Goal: Complete application form: Complete application form

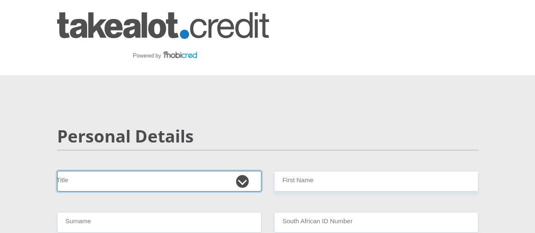
click at [242, 171] on select "Mr Ms Mrs Dr Other" at bounding box center [159, 181] width 204 height 21
select select "Mrs"
click at [57, 171] on select "Mr Ms Mrs Dr Other" at bounding box center [159, 181] width 204 height 21
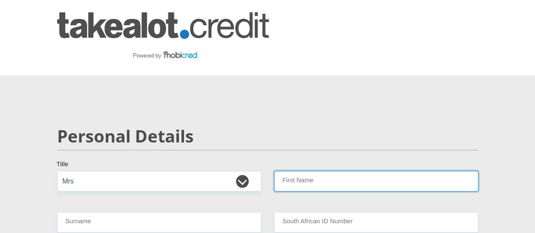
click at [295, 171] on input "First Name" at bounding box center [376, 181] width 204 height 21
type input "Cikizwa"
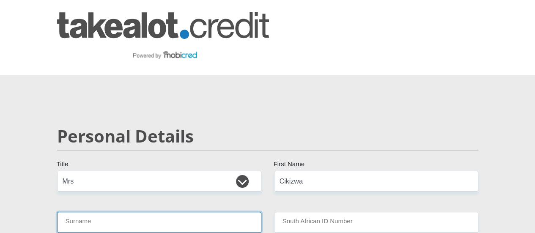
type input "Mpuntsha"
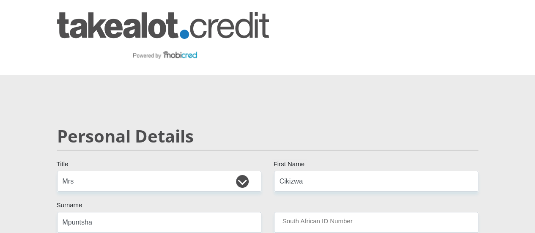
select select "ZAF"
type input "0837879386"
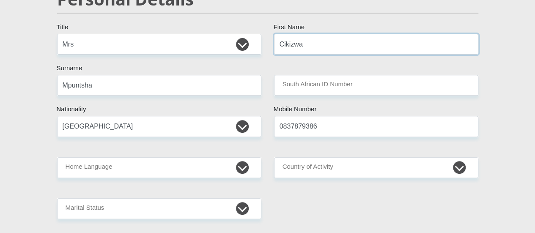
scroll to position [158, 0]
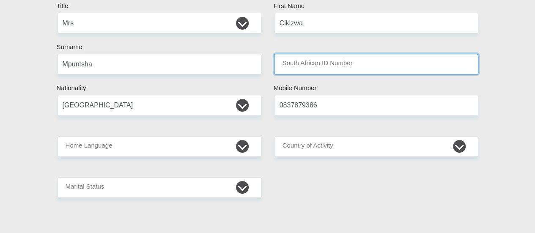
click at [279, 54] on input "South African ID Number" at bounding box center [376, 64] width 204 height 21
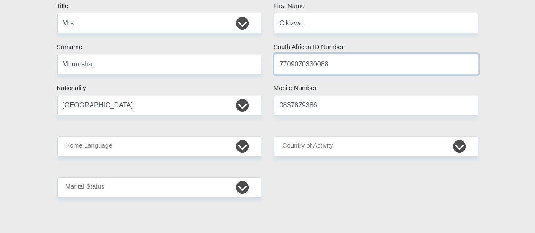
type input "7709070330088"
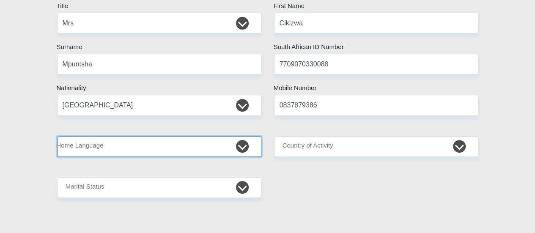
click at [198, 136] on select "Afrikaans English Sepedi South Ndebele Southern Sotho Swati Tsonga Tswana Venda…" at bounding box center [159, 146] width 204 height 21
select select "xho"
click at [57, 136] on select "Afrikaans English Sepedi South Ndebele Southern Sotho Swati Tsonga Tswana Venda…" at bounding box center [159, 146] width 204 height 21
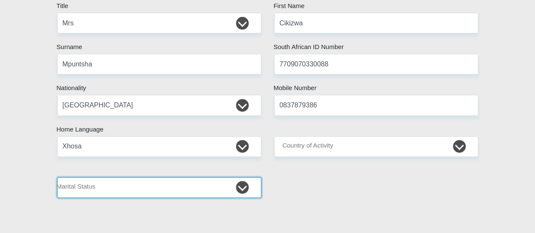
click at [241, 177] on select "Married ANC Single Divorced Widowed Married COP or Customary Law" at bounding box center [159, 187] width 204 height 21
select select "1"
click at [57, 177] on select "Married ANC Single Divorced Widowed Married COP or Customary Law" at bounding box center [159, 187] width 204 height 21
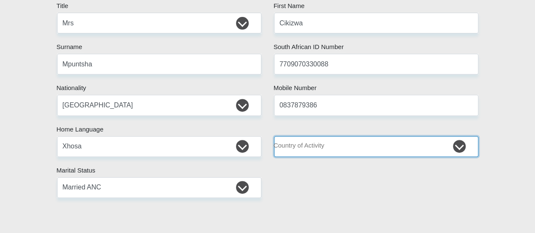
click at [326, 136] on select "South Africa Afghanistan Aland Islands Albania Algeria America Samoa American V…" at bounding box center [376, 146] width 204 height 21
select select "ZAF"
click at [274, 136] on select "South Africa Afghanistan Aland Islands Albania Algeria America Samoa American V…" at bounding box center [376, 146] width 204 height 21
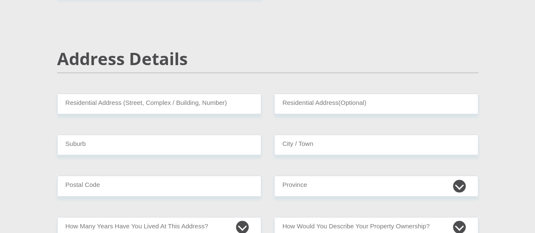
scroll to position [369, 0]
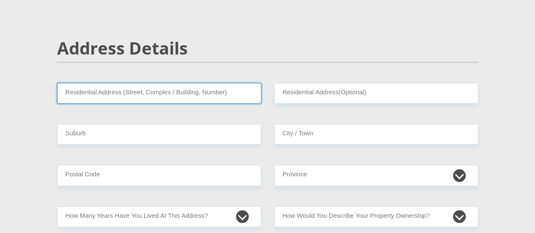
click at [211, 83] on input "Residential Address (Street, Complex / Building, Number)" at bounding box center [159, 93] width 204 height 21
type input "35 Kouga Street"
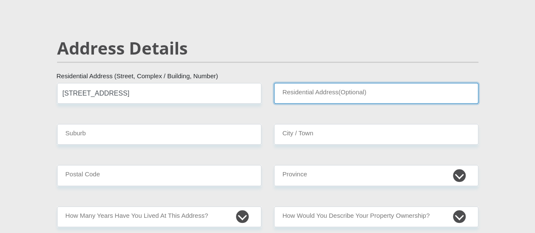
type input "Winchester Hills"
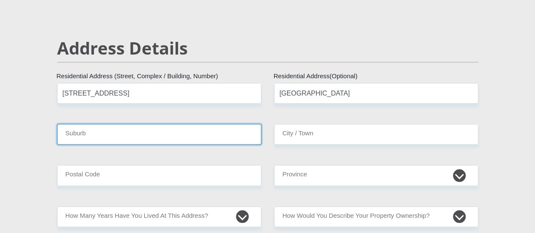
type input "Johannesburg"
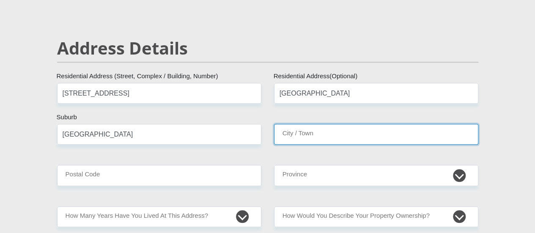
type input "Johannesburg"
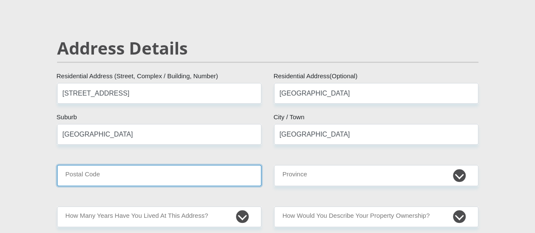
type input "2091"
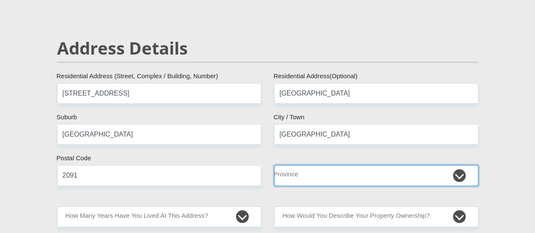
click at [306, 165] on select "Eastern Cape Free State Gauteng KwaZulu-Natal Limpopo Mpumalanga Northern Cape …" at bounding box center [376, 175] width 204 height 21
select select "Gauteng"
click at [274, 165] on select "Eastern Cape Free State Gauteng KwaZulu-Natal Limpopo Mpumalanga Northern Cape …" at bounding box center [376, 175] width 204 height 21
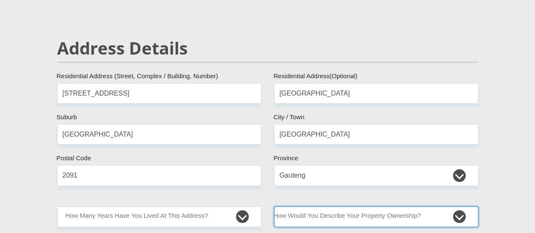
click at [456, 206] on select "Owned Rented Family Owned Company Dwelling" at bounding box center [376, 216] width 204 height 21
select select "Rented"
click at [274, 206] on select "Owned Rented Family Owned Company Dwelling" at bounding box center [376, 216] width 204 height 21
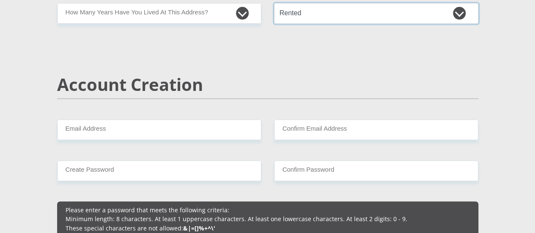
scroll to position [583, 0]
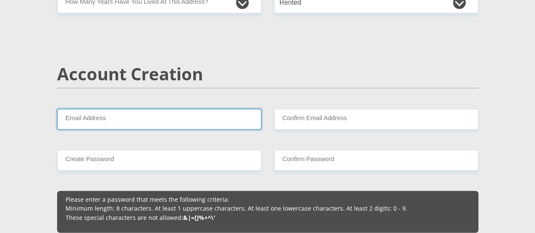
click at [193, 109] on input "Email Address" at bounding box center [159, 119] width 204 height 21
type input "cikimpuntsha@gmail.com"
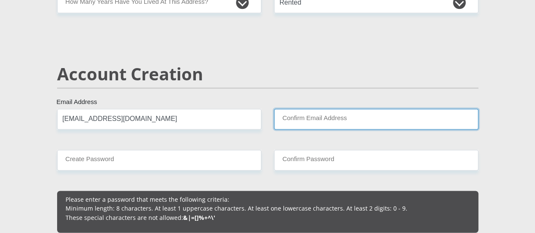
type input "cikimpuntsha@gmail.com"
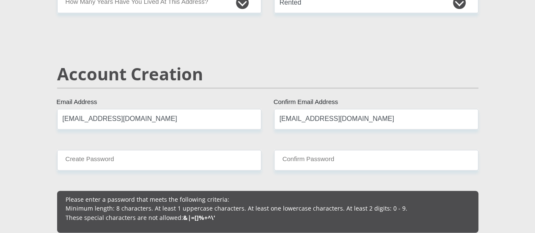
type input "0743880761"
type input "Cikizwa"
type input "Mpuntsha"
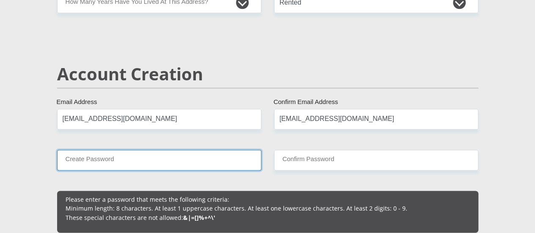
click at [166, 150] on input "Create Password" at bounding box center [159, 160] width 204 height 21
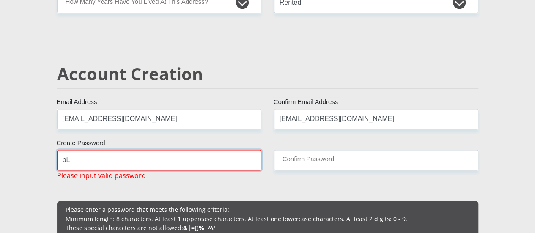
type input "b"
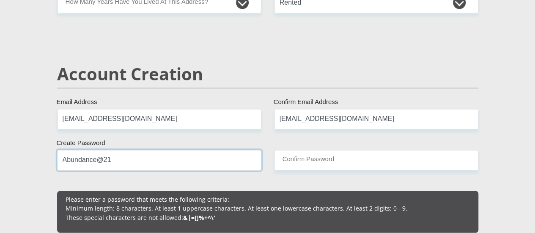
type input "Abundance@21"
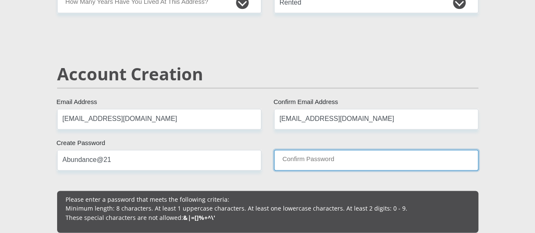
click at [335, 150] on input "Confirm Password" at bounding box center [376, 160] width 204 height 21
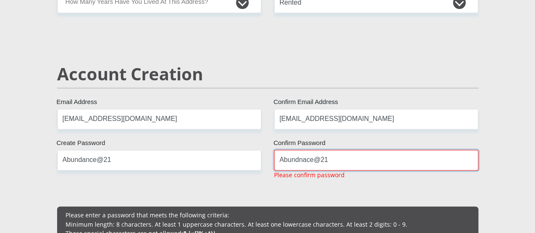
click at [307, 150] on input "Abundnace@21" at bounding box center [376, 160] width 204 height 21
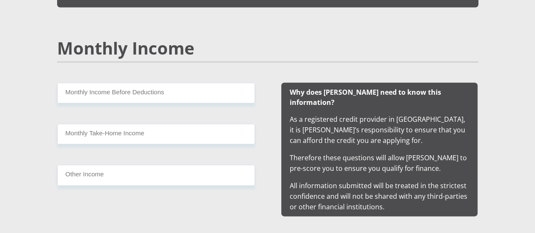
scroll to position [815, 0]
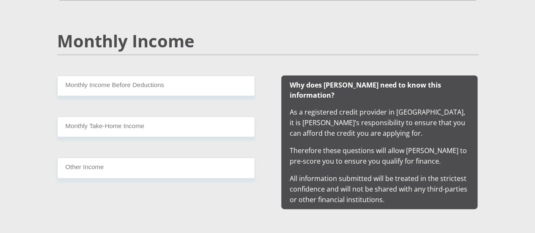
type input "Abundance@21"
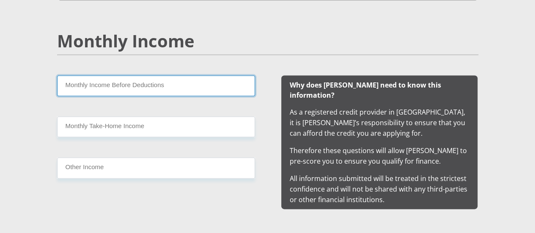
click at [192, 76] on input "Monthly Income Before Deductions" at bounding box center [156, 86] width 198 height 21
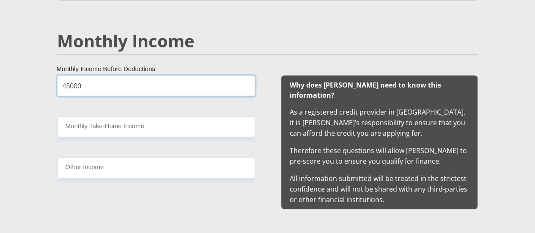
type input "45000"
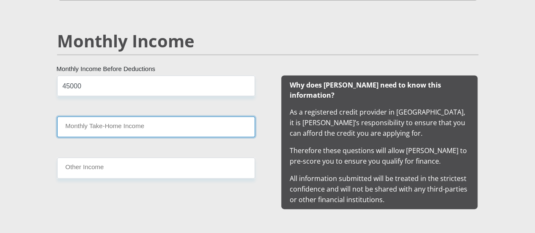
click at [117, 117] on input "Monthly Take-Home Income" at bounding box center [156, 127] width 198 height 21
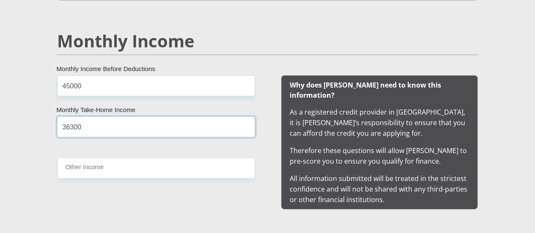
type input "36300"
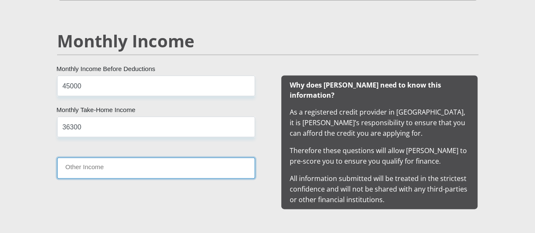
click at [114, 158] on input "Other Income" at bounding box center [156, 168] width 198 height 21
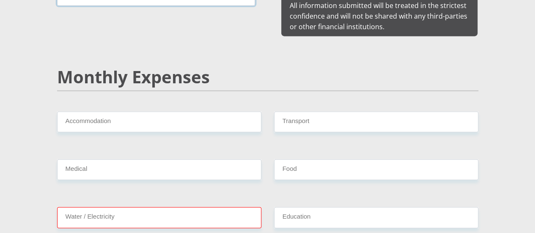
scroll to position [1009, 0]
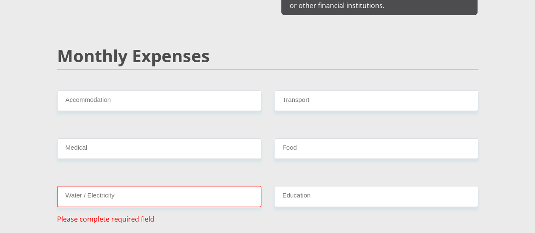
type input "9000"
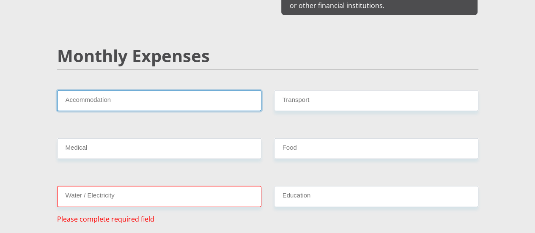
click at [143, 90] on input "Accommodation" at bounding box center [159, 100] width 204 height 21
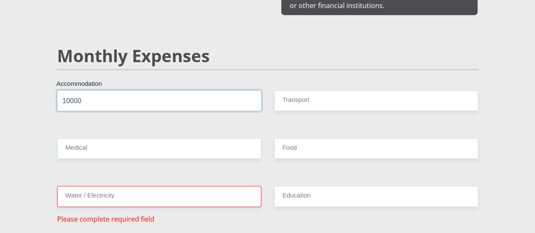
type input "10000"
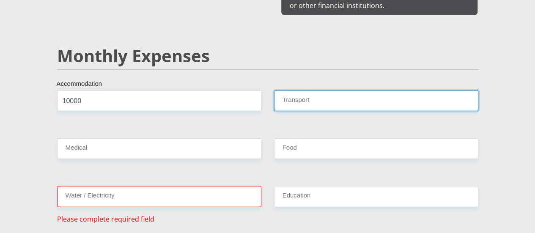
click at [293, 90] on input "Transport" at bounding box center [376, 100] width 204 height 21
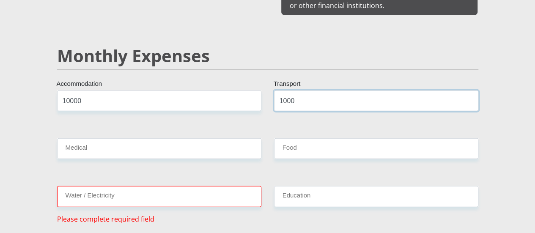
type input "1000"
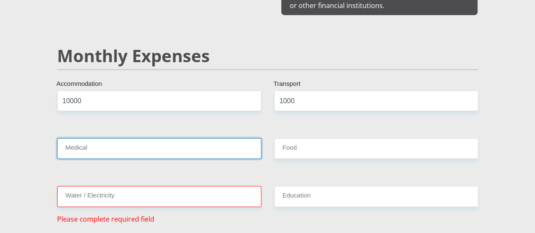
click at [156, 138] on input "Medical" at bounding box center [159, 148] width 204 height 21
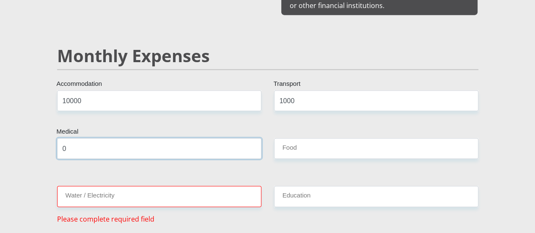
type input "0"
type input "3500"
click at [132, 186] on input "Water / Electricity" at bounding box center [159, 196] width 204 height 21
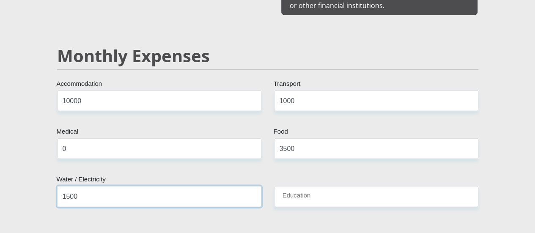
type input "1500"
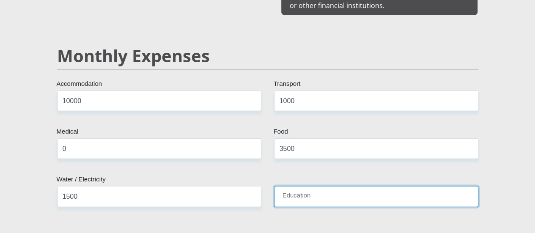
click at [288, 186] on input "Education" at bounding box center [376, 196] width 204 height 21
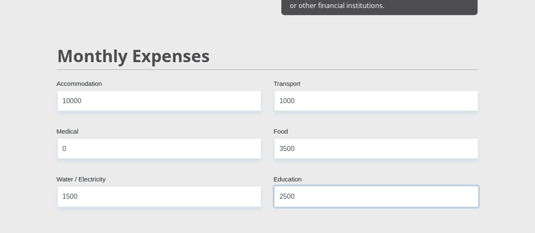
type input "2500"
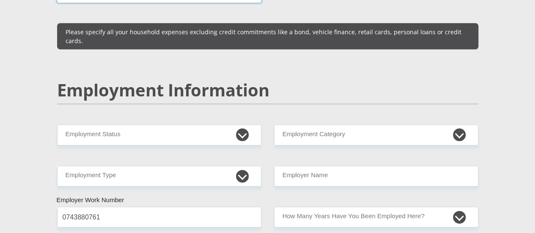
scroll to position [1271, 0]
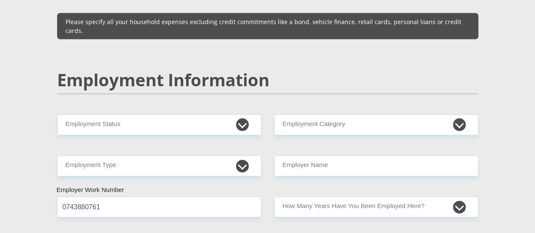
type input "0"
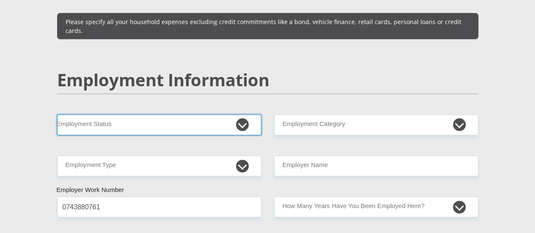
click at [241, 115] on select "Permanent/Full-time Part-time/Casual Contract Worker Self-Employed Housewife Re…" at bounding box center [159, 125] width 204 height 21
click at [57, 115] on select "Permanent/Full-time Part-time/Casual Contract Worker Self-Employed Housewife Re…" at bounding box center [159, 125] width 204 height 21
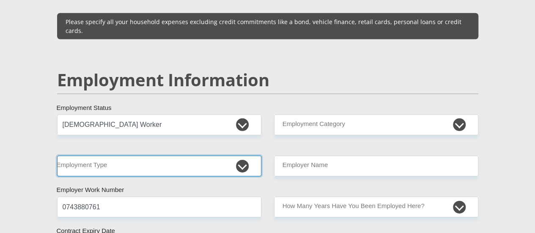
click at [137, 156] on select "College/Lecturer Craft Seller Creative Driver Executive Farmer Forces - Non Com…" at bounding box center [159, 166] width 204 height 21
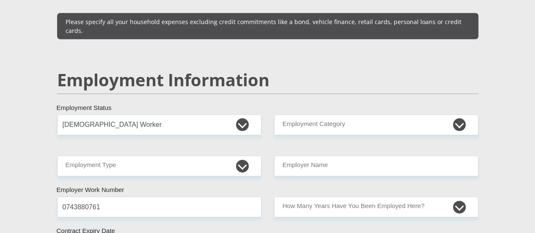
click at [342, 7] on div "Mr Ms Mrs Dr Other Title Cikizwa First Name Mpuntsha Surname 7709070330088 Sout…" at bounding box center [268, 127] width 434 height 2454
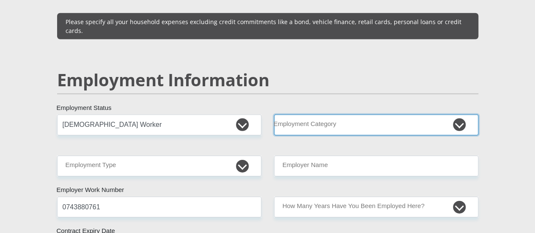
click at [345, 115] on select "AGRICULTURE ALCOHOL & TOBACCO CONSTRUCTION MATERIALS METALLURGY EQUIPMENT FOR R…" at bounding box center [376, 125] width 204 height 21
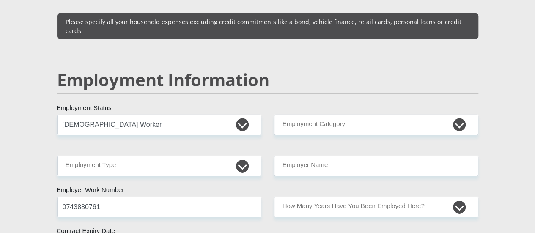
click at [334, 70] on h2 "Employment Information" at bounding box center [267, 80] width 421 height 20
click at [240, 115] on select "Permanent/Full-time Part-time/Casual Contract Worker Self-Employed Housewife Re…" at bounding box center [159, 125] width 204 height 21
click at [332, 70] on h2 "Employment Information" at bounding box center [267, 80] width 421 height 20
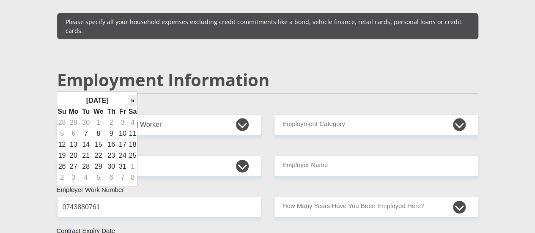
click at [131, 101] on th "»" at bounding box center [132, 100] width 9 height 11
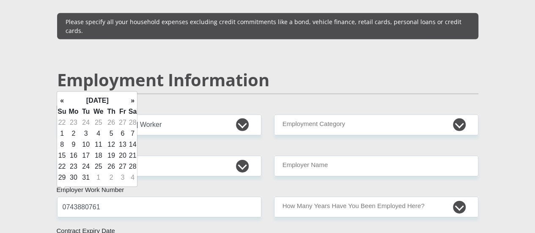
click at [131, 101] on th "»" at bounding box center [132, 100] width 9 height 11
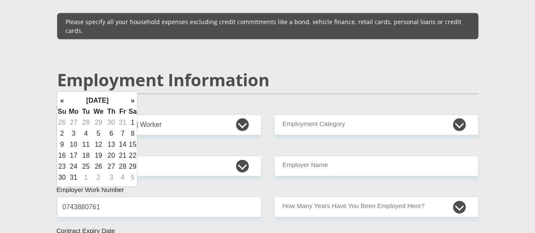
click at [131, 101] on th "»" at bounding box center [132, 100] width 9 height 11
click at [129, 100] on th "»" at bounding box center [132, 100] width 9 height 11
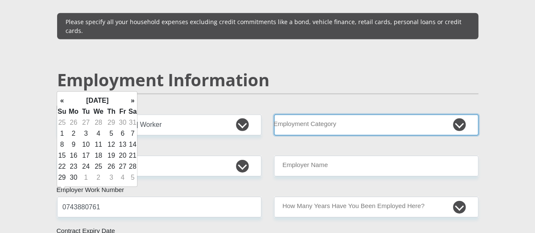
click at [307, 115] on select "AGRICULTURE ALCOHOL & TOBACCO CONSTRUCTION MATERIALS METALLURGY EQUIPMENT FOR R…" at bounding box center [376, 125] width 204 height 21
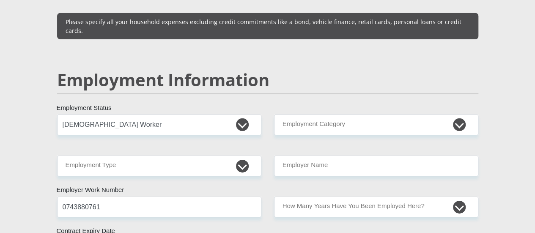
click at [510, 149] on section "Personal Details Mr Ms Mrs Dr Other Title Cikizwa First Name Mpuntsha Surname 7…" at bounding box center [267, 132] width 535 height 2657
click at [239, 115] on select "Permanent/Full-time Part-time/Casual Contract Worker Self-Employed Housewife Re…" at bounding box center [159, 125] width 204 height 21
select select "4"
click at [57, 115] on select "Permanent/Full-time Part-time/Casual Contract Worker Self-Employed Housewife Re…" at bounding box center [159, 125] width 204 height 21
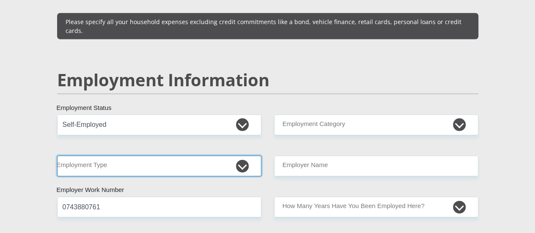
click at [241, 156] on select "College/Lecturer Craft Seller Creative Driver Executive Farmer Forces - Non Com…" at bounding box center [159, 166] width 204 height 21
select select "College/Lecturer"
click at [57, 156] on select "College/Lecturer Craft Seller Creative Driver Executive Farmer Forces - Non Com…" at bounding box center [159, 166] width 204 height 21
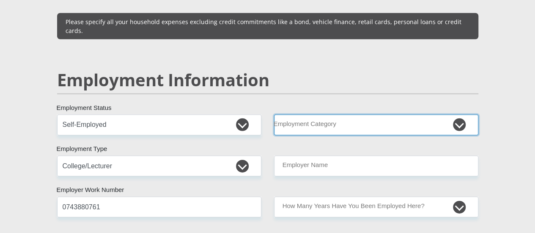
click at [325, 115] on select "AGRICULTURE ALCOHOL & TOBACCO CONSTRUCTION MATERIALS METALLURGY EQUIPMENT FOR R…" at bounding box center [376, 125] width 204 height 21
click at [342, 115] on select "AGRICULTURE ALCOHOL & TOBACCO CONSTRUCTION MATERIALS METALLURGY EQUIPMENT FOR R…" at bounding box center [376, 125] width 204 height 21
select select "32"
click at [274, 115] on select "AGRICULTURE ALCOHOL & TOBACCO CONSTRUCTION MATERIALS METALLURGY EQUIPMENT FOR R…" at bounding box center [376, 125] width 204 height 21
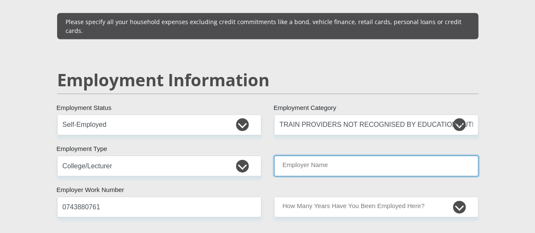
click at [348, 156] on input "Employer Name" at bounding box center [376, 166] width 204 height 21
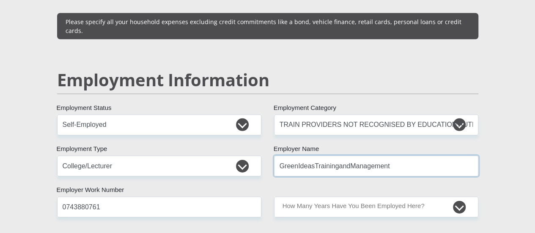
type input "GreenIdeasTrainingandManagement"
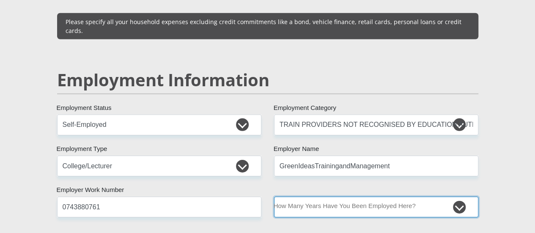
click at [359, 197] on select "less than 1 year 1-3 years 3-5 years 5+ years" at bounding box center [376, 207] width 204 height 21
select select "60"
click at [274, 197] on select "less than 1 year 1-3 years 3-5 years 5+ years" at bounding box center [376, 207] width 204 height 21
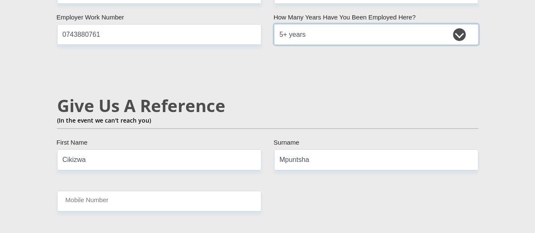
scroll to position [1461, 0]
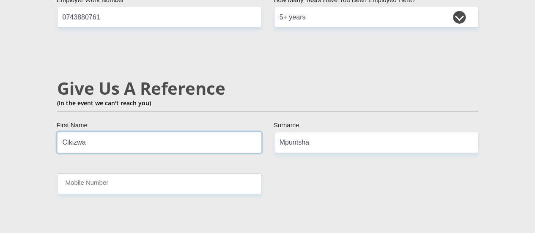
click at [88, 132] on input "Cikizwa" at bounding box center [159, 142] width 204 height 21
type input "C"
type input "Olona"
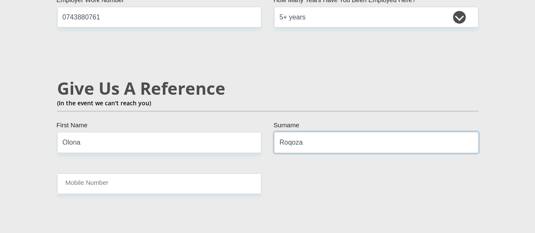
type input "Roqoza"
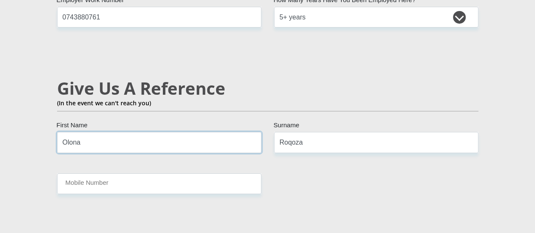
click at [93, 132] on input "Olona" at bounding box center [159, 142] width 204 height 21
type input "O"
type input "Latita"
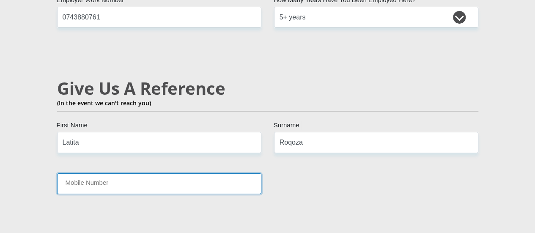
click at [92, 173] on input "Mobile Number" at bounding box center [159, 183] width 204 height 21
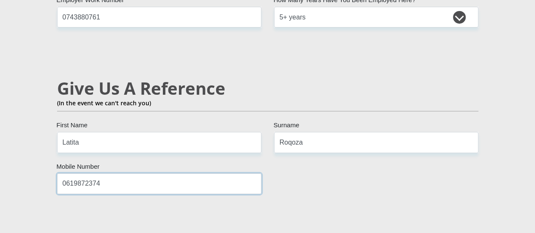
type input "0619872374"
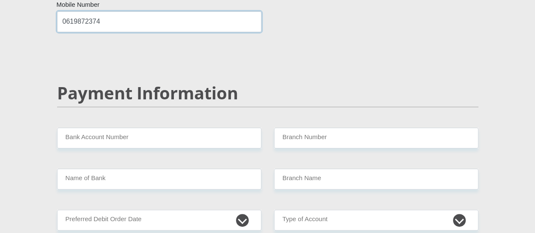
scroll to position [1630, 0]
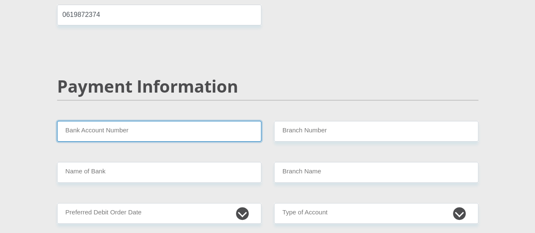
click at [184, 121] on input "Bank Account Number" at bounding box center [159, 131] width 204 height 21
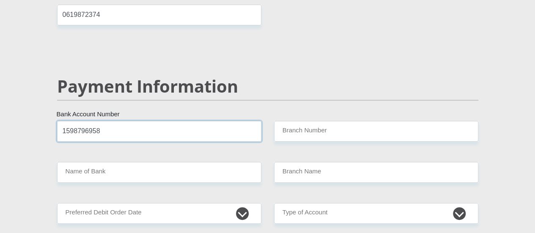
type input "1598796958"
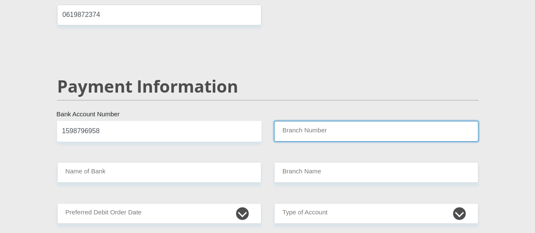
click at [295, 121] on input "Branch Number" at bounding box center [376, 131] width 204 height 21
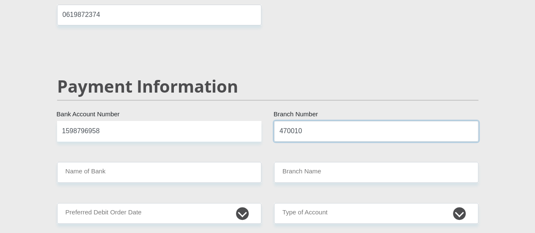
type input "470010"
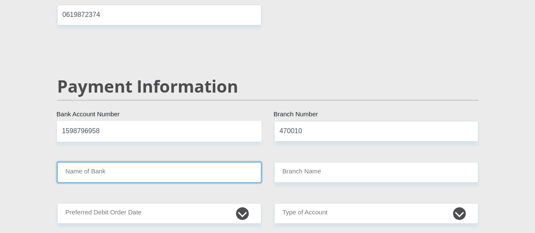
click at [113, 162] on input "Name of Bank" at bounding box center [159, 172] width 204 height 21
type input "CAPITEC BANK LIMITED"
type input "CAPITEC BANK CPC"
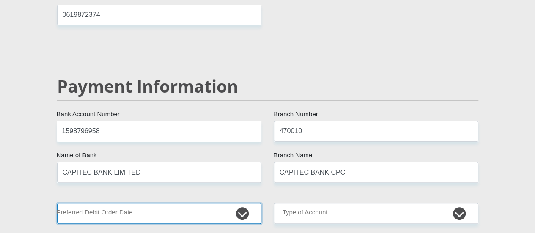
click at [169, 203] on select "1st 2nd 3rd 4th 5th 7th 18th 19th 20th 21st 22nd 23rd 24th 25th 26th 27th 28th …" at bounding box center [159, 213] width 204 height 21
select select "1"
click at [57, 203] on select "1st 2nd 3rd 4th 5th 7th 18th 19th 20th 21st 22nd 23rd 24th 25th 26th 27th 28th …" at bounding box center [159, 213] width 204 height 21
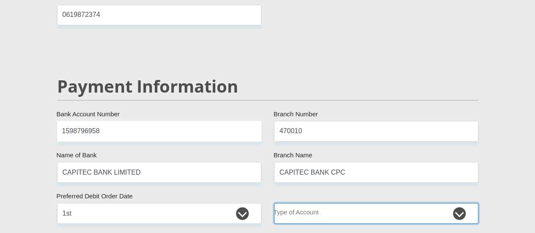
click at [323, 203] on select "Cheque Savings" at bounding box center [376, 213] width 204 height 21
select select "SAV"
click at [274, 203] on select "Cheque Savings" at bounding box center [376, 213] width 204 height 21
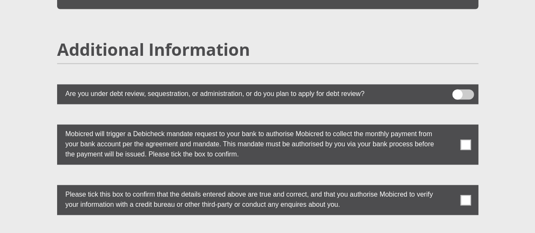
scroll to position [2325, 0]
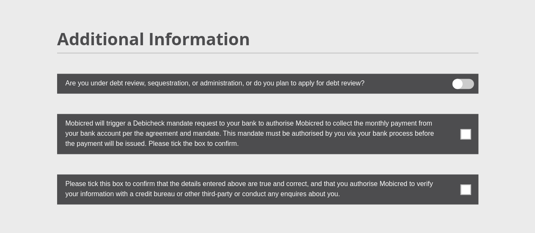
click at [462, 129] on span at bounding box center [465, 134] width 11 height 11
click at [449, 116] on input "checkbox" at bounding box center [449, 116] width 0 height 0
click at [464, 184] on span at bounding box center [465, 189] width 11 height 11
click at [449, 176] on input "checkbox" at bounding box center [449, 176] width 0 height 0
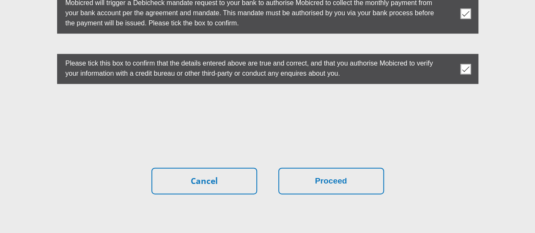
scroll to position [2449, 0]
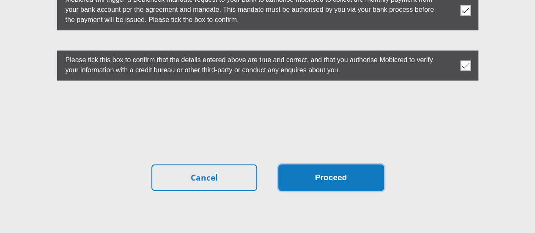
click at [306, 164] on button "Proceed" at bounding box center [331, 177] width 106 height 27
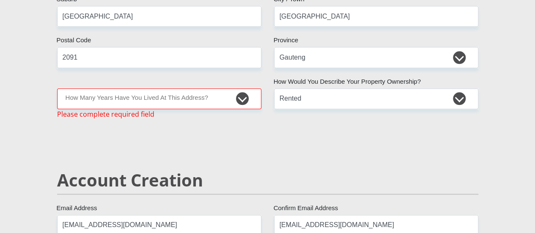
scroll to position [440, 0]
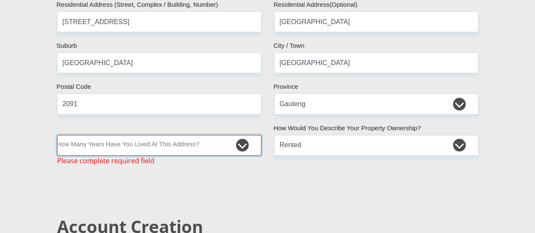
click at [239, 135] on select "less than 1 year 1-3 years 3-5 years 5+ years" at bounding box center [159, 145] width 204 height 21
click at [57, 135] on select "less than 1 year 1-3 years 3-5 years 5+ years" at bounding box center [159, 145] width 204 height 21
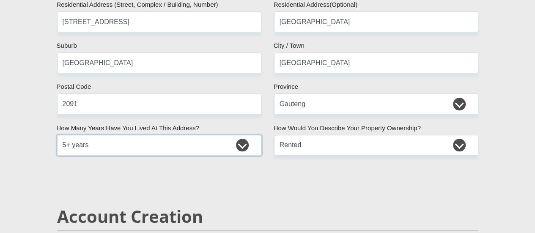
click at [243, 135] on select "less than 1 year 1-3 years 3-5 years 5+ years" at bounding box center [159, 145] width 204 height 21
select select "2"
click at [57, 135] on select "less than 1 year 1-3 years 3-5 years 5+ years" at bounding box center [159, 145] width 204 height 21
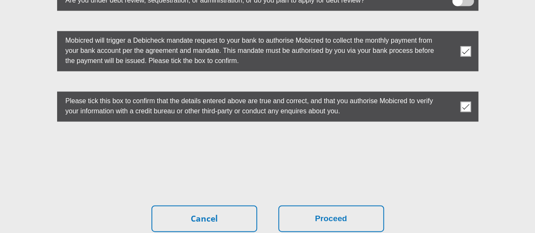
scroll to position [2435, 0]
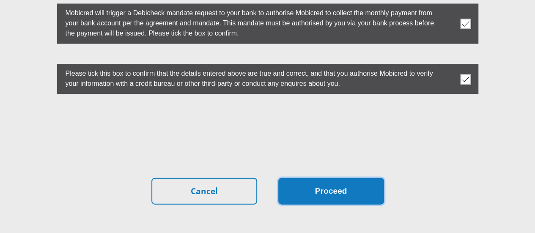
click at [362, 178] on button "Proceed" at bounding box center [331, 191] width 106 height 27
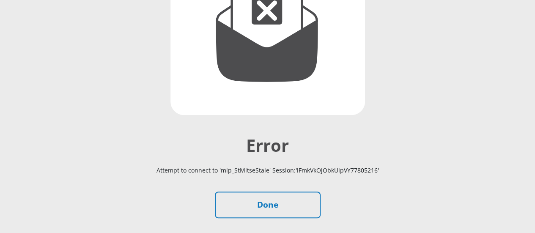
scroll to position [186, 0]
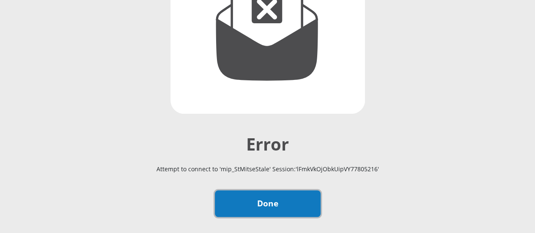
click at [260, 190] on link "Done" at bounding box center [268, 203] width 106 height 27
